Goal: Task Accomplishment & Management: Use online tool/utility

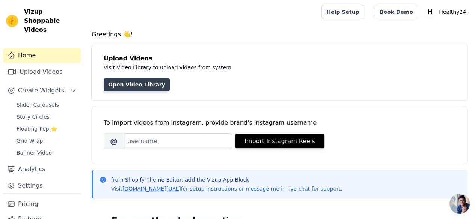
click at [143, 89] on link "Open Video Library" at bounding box center [137, 85] width 66 height 14
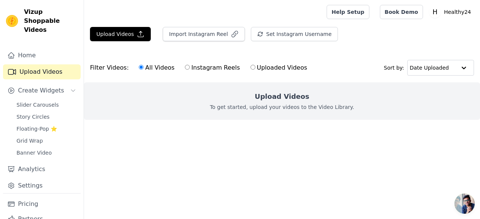
click at [185, 67] on label "Instagram Reels" at bounding box center [213, 68] width 56 height 10
click at [185, 67] on input "Instagram Reels" at bounding box center [187, 67] width 5 height 5
radio input "true"
